Goal: Information Seeking & Learning: Learn about a topic

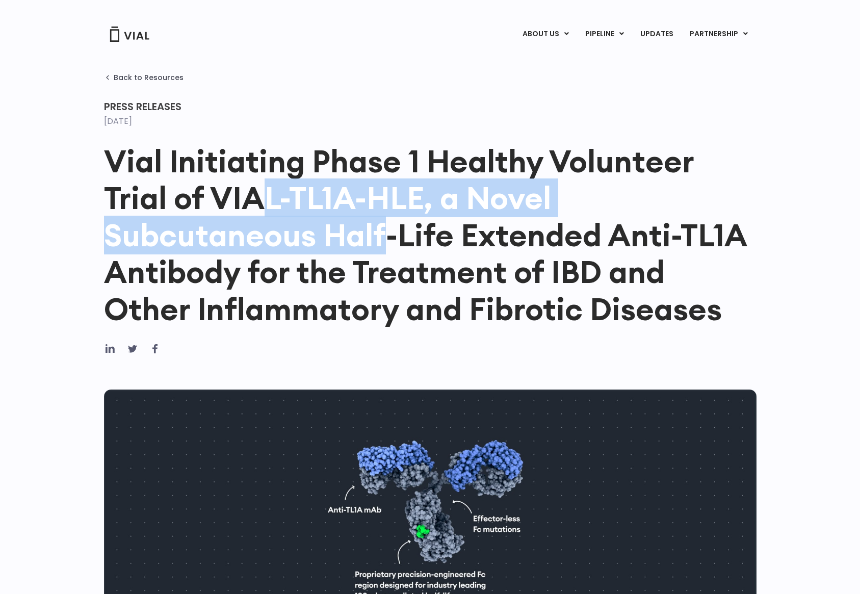
drag, startPoint x: 257, startPoint y: 204, endPoint x: 388, endPoint y: 238, distance: 136.0
click at [388, 238] on h1 "Vial Initiating Phase 1 Healthy Volunteer Trial of VIAL-TL1A-HLE, a Novel Subcu…" at bounding box center [430, 235] width 653 height 185
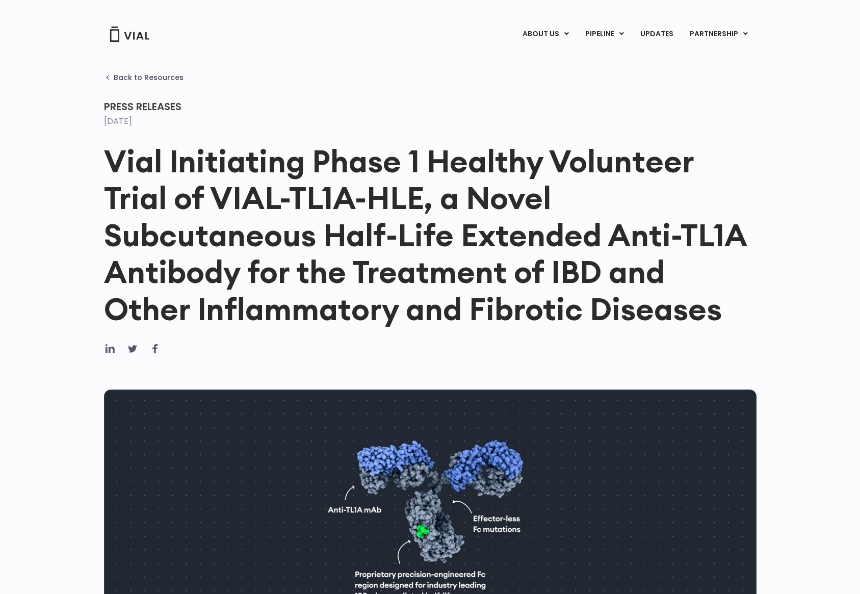
click at [264, 290] on h1 "Vial Initiating Phase 1 Healthy Volunteer Trial of VIAL-TL1A-HLE, a Novel Subcu…" at bounding box center [430, 235] width 653 height 185
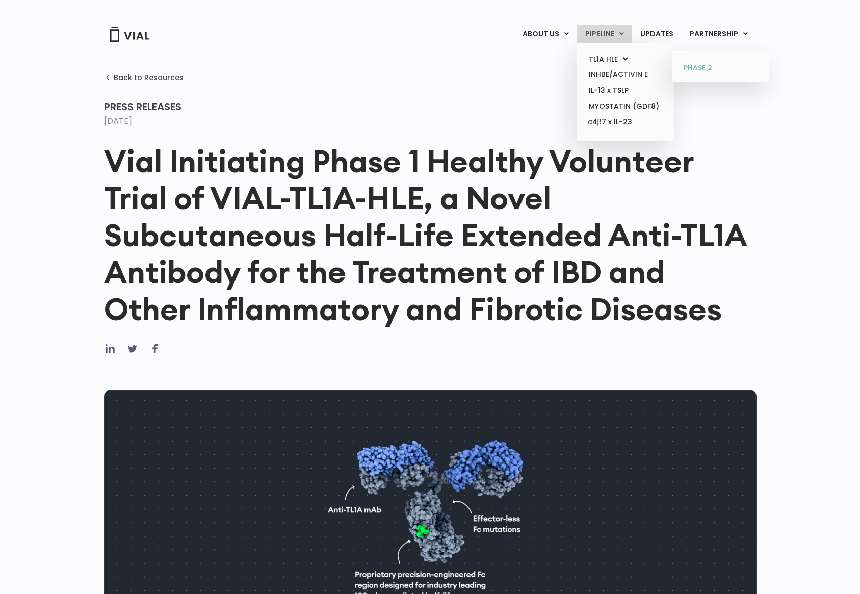
click at [692, 67] on link "PHASE 2" at bounding box center [720, 68] width 89 height 16
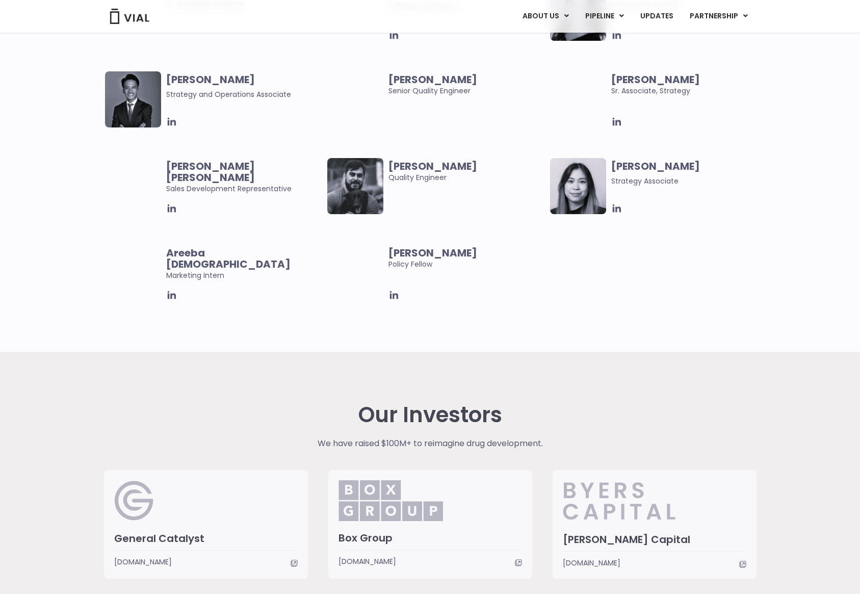
scroll to position [2036, 0]
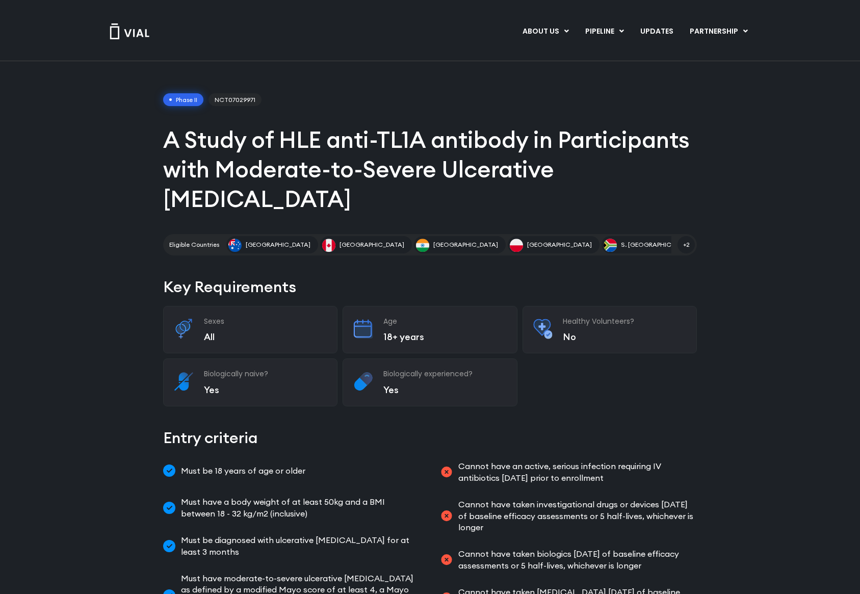
scroll to position [20, 0]
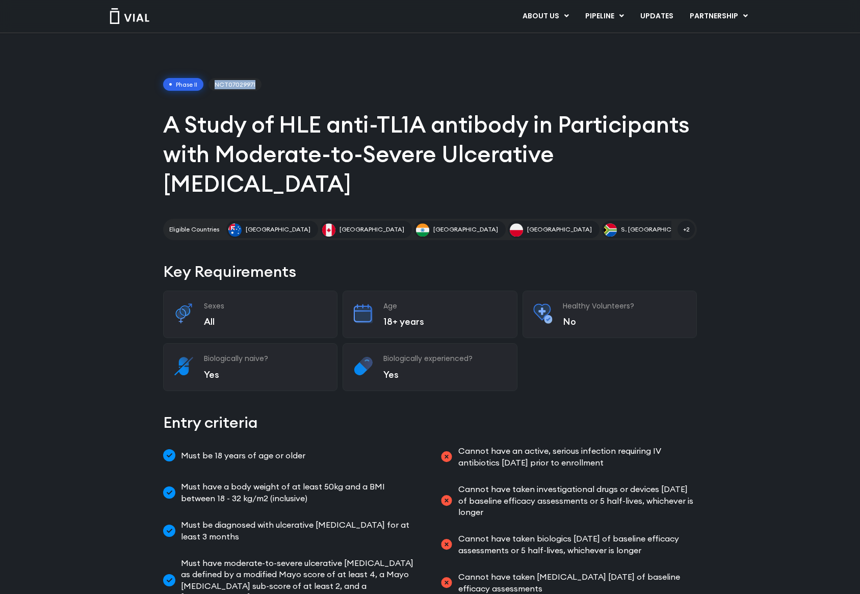
drag, startPoint x: 214, startPoint y: 85, endPoint x: 259, endPoint y: 86, distance: 44.4
click at [259, 86] on span "NCT07029971" at bounding box center [235, 84] width 53 height 13
copy span "NCT07029971"
